Goal: Task Accomplishment & Management: Manage account settings

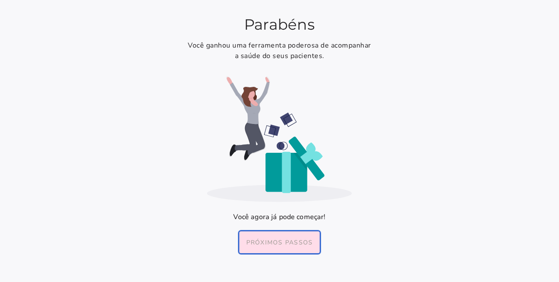
click at [0, 0] on slot "Próximos passos" at bounding box center [0, 0] width 0 height 0
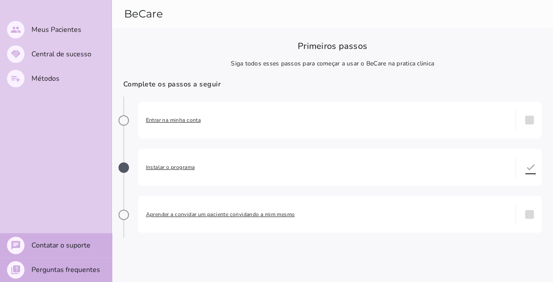
click at [158, 120] on span "Entrar na minha conta" at bounding box center [327, 120] width 362 height 9
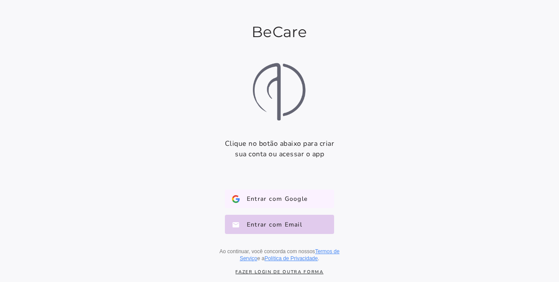
click at [322, 207] on button "Entrar com Google Google" at bounding box center [279, 199] width 109 height 19
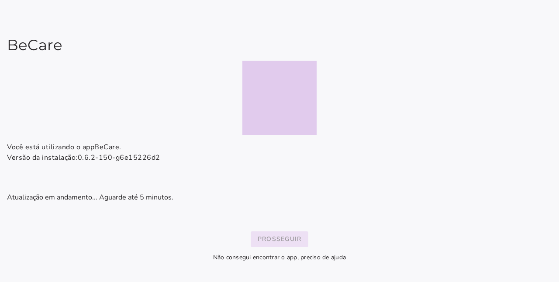
click at [0, 0] on slot "Prosseguir" at bounding box center [0, 0] width 0 height 0
